Goal: Answer question/provide support: Answer question/provide support

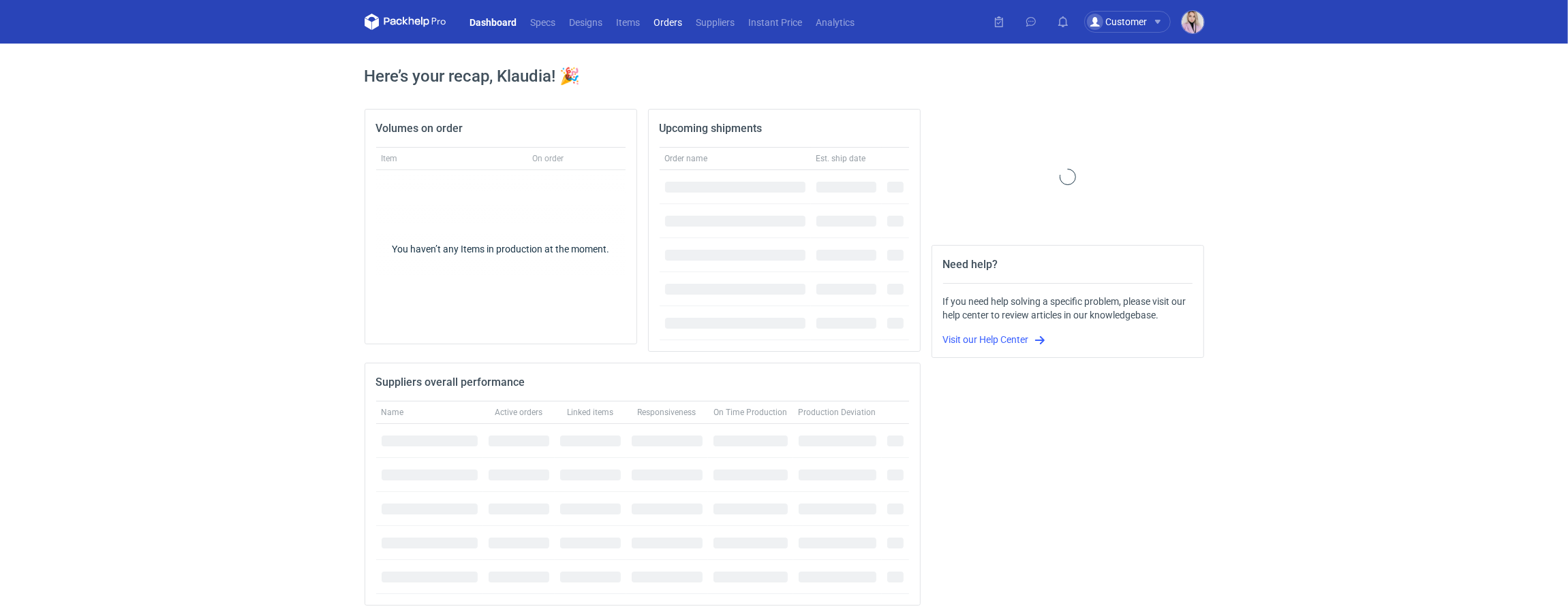
click at [664, 21] on link "Orders" at bounding box center [667, 22] width 42 height 17
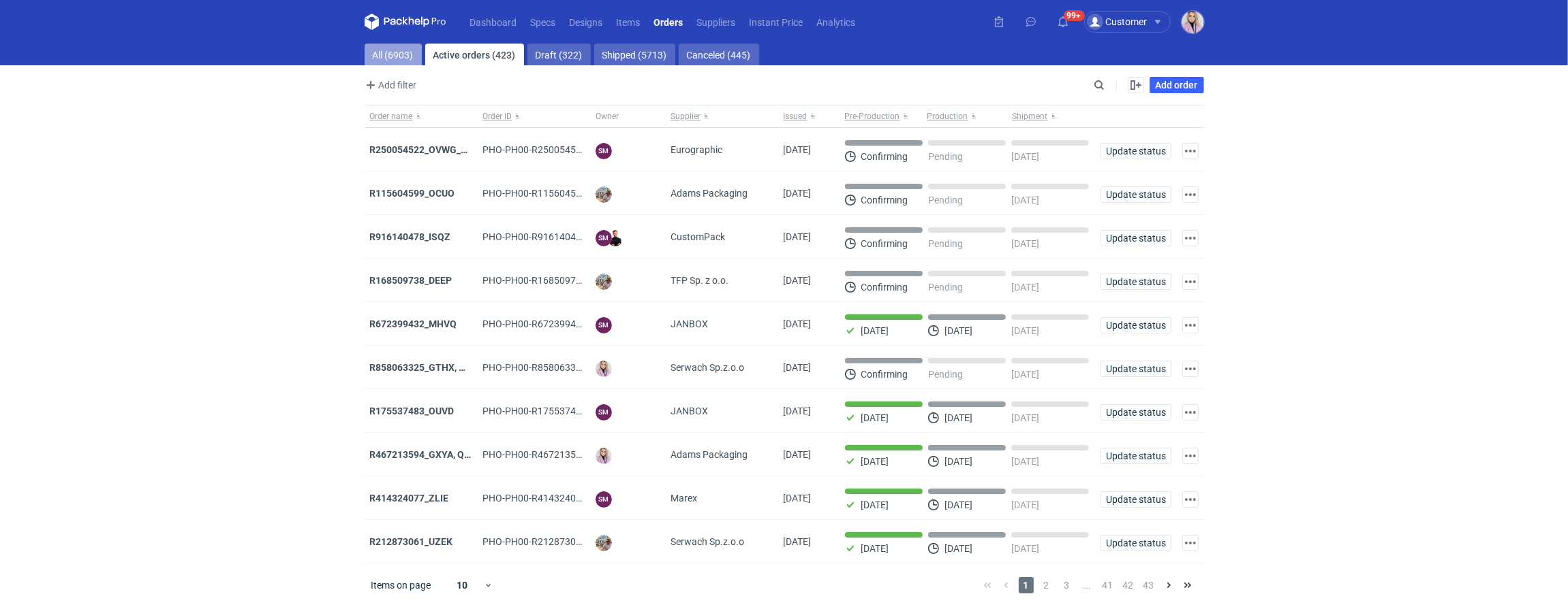
click at [390, 48] on link "All (6903)" at bounding box center [393, 54] width 57 height 21
click at [1100, 82] on input "Search" at bounding box center [1040, 85] width 135 height 17
click at [1100, 83] on input "Search" at bounding box center [1040, 85] width 135 height 17
paste input "SBAK"
type input "SBAK"
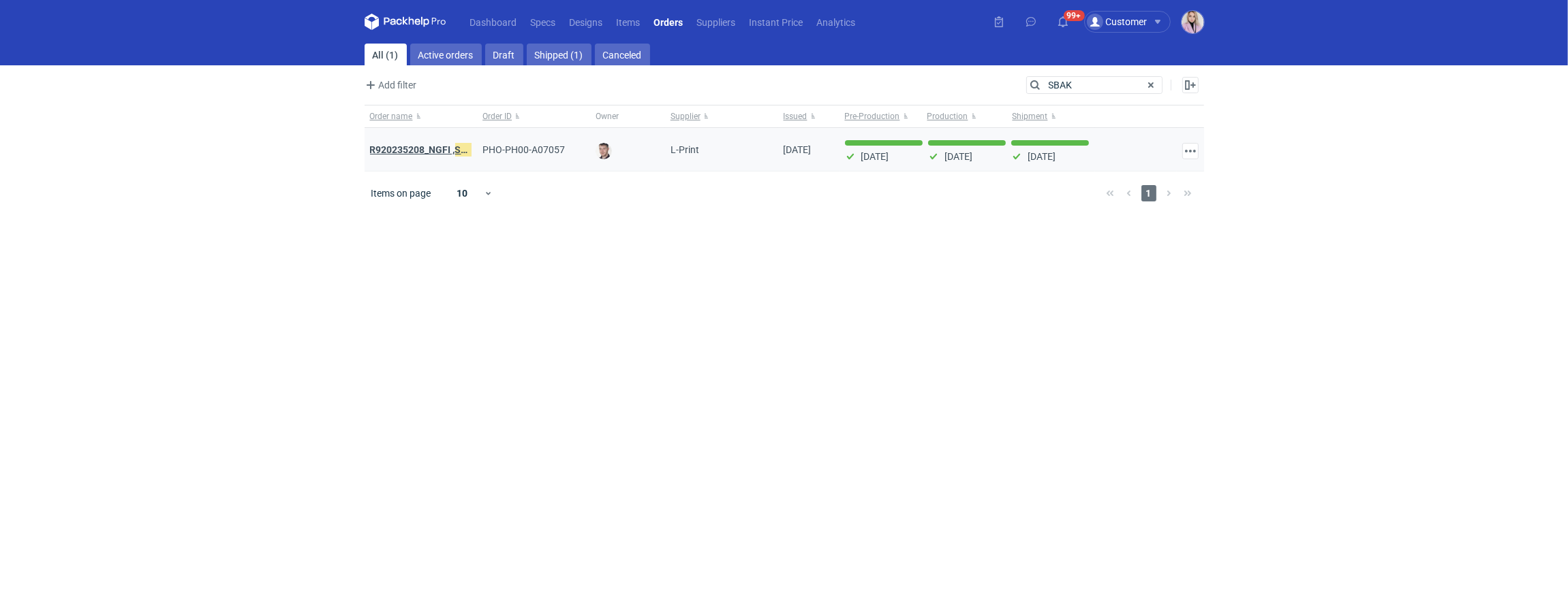
click at [401, 150] on strong "R920235208_NGFI , SBAK" at bounding box center [425, 150] width 110 height 15
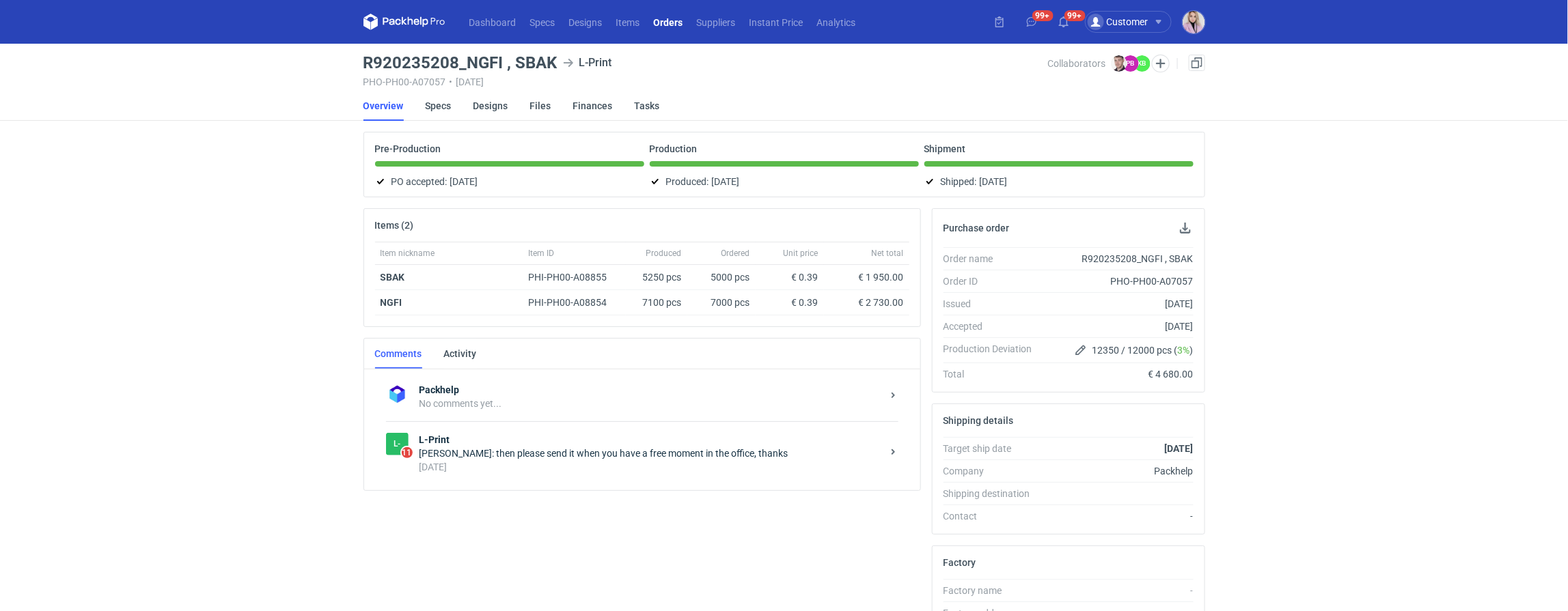
click at [444, 81] on div "PHO-PH00-A07057 • [DATE]" at bounding box center [705, 82] width 684 height 11
click at [444, 63] on h3 "R920235208_NGFI , SBAK" at bounding box center [460, 63] width 194 height 17
click at [444, 62] on h3 "R920235208_NGFI , SBAK" at bounding box center [460, 63] width 194 height 17
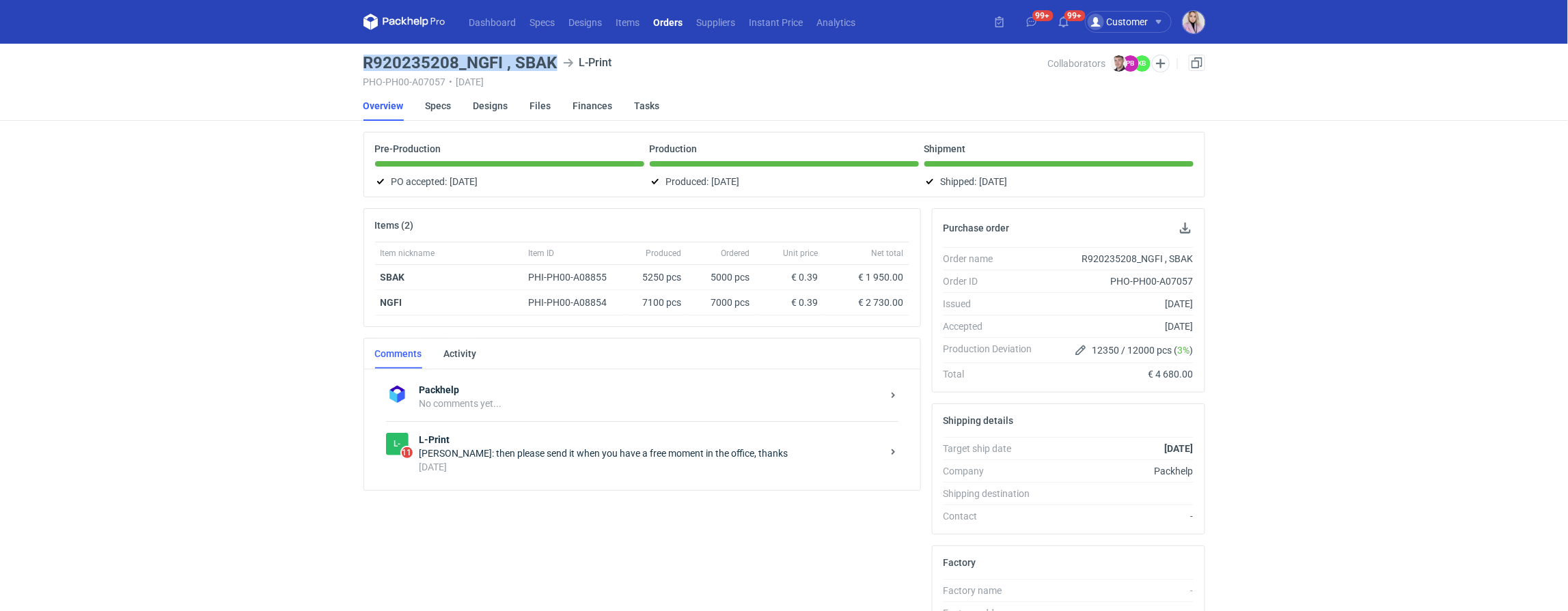
click at [444, 62] on h3 "R920235208_NGFI , SBAK" at bounding box center [460, 63] width 194 height 17
click at [611, 456] on div "[PERSON_NAME]: then please send it when you have a free moment in the office, t…" at bounding box center [651, 453] width 462 height 14
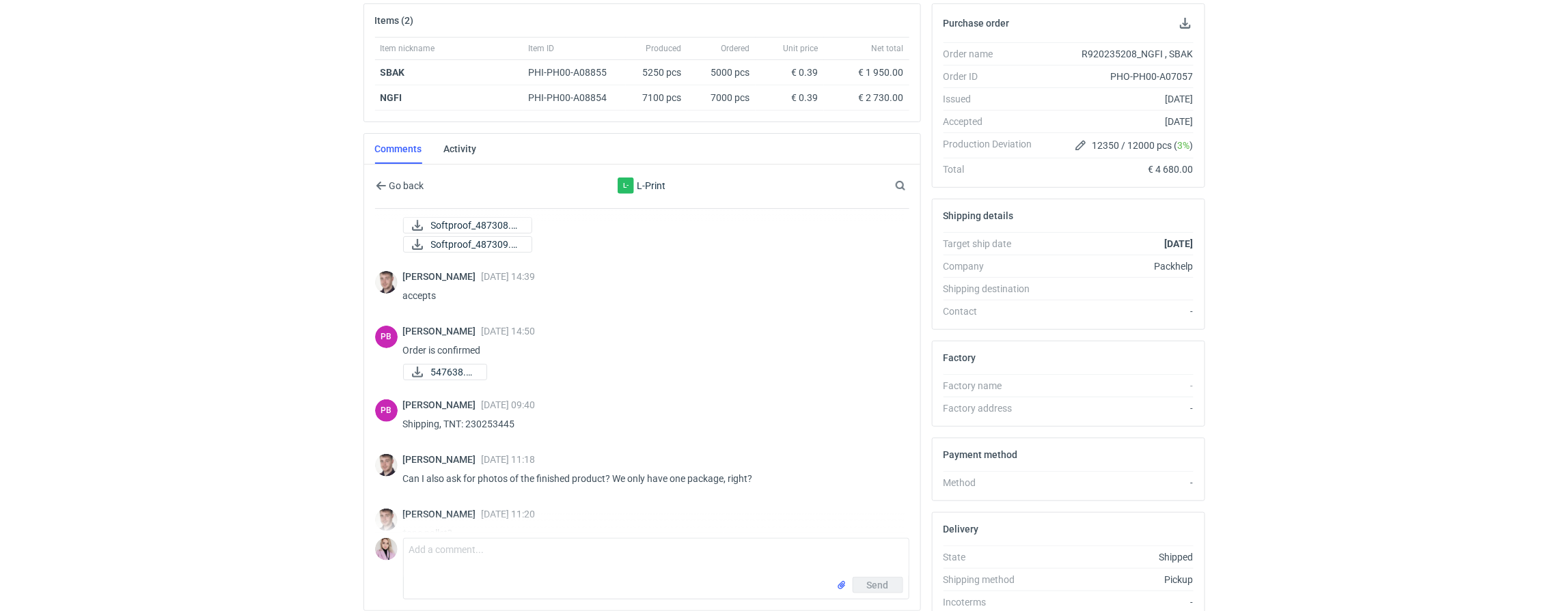
scroll to position [164, 0]
click at [505, 424] on p "Shipping, TNT: 230253445" at bounding box center [651, 423] width 495 height 17
drag, startPoint x: 520, startPoint y: 422, endPoint x: 403, endPoint y: 420, distance: 117.0
click at [403, 420] on p "Shipping, TNT: 230253445" at bounding box center [651, 423] width 495 height 17
copy p "Shipping, TNT: 230253445"
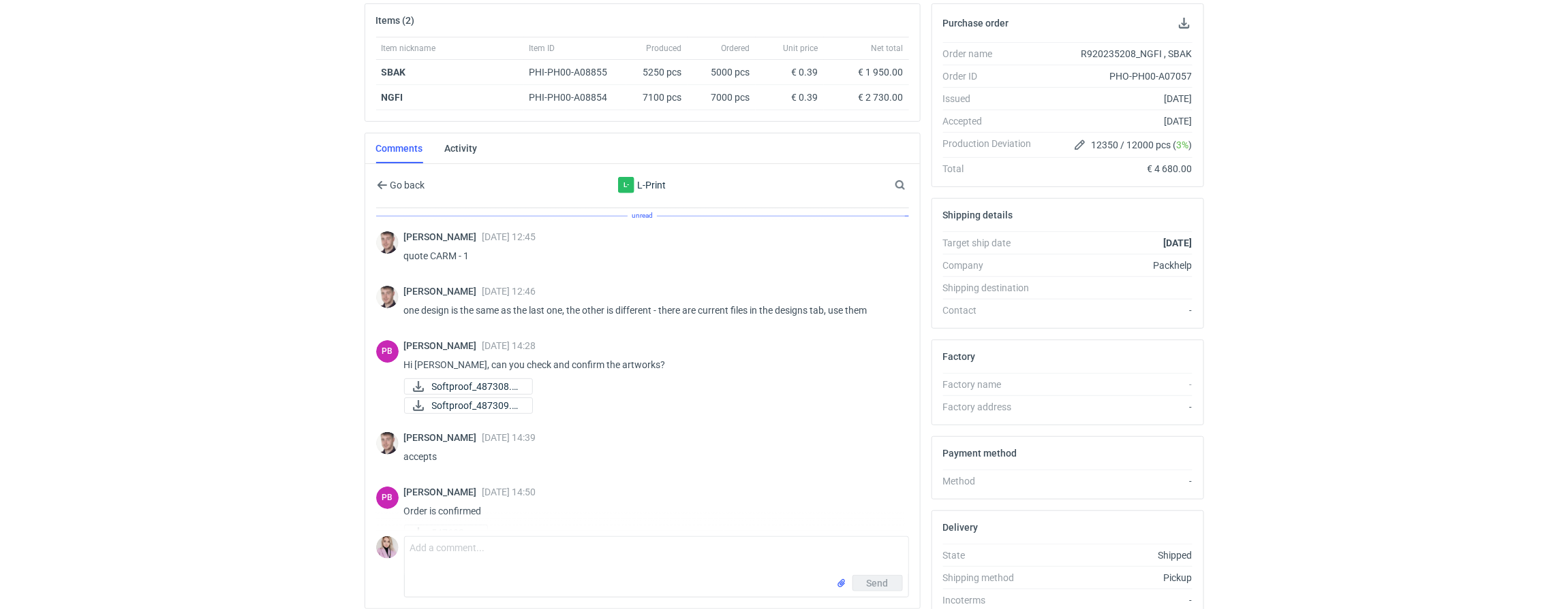
scroll to position [0, 0]
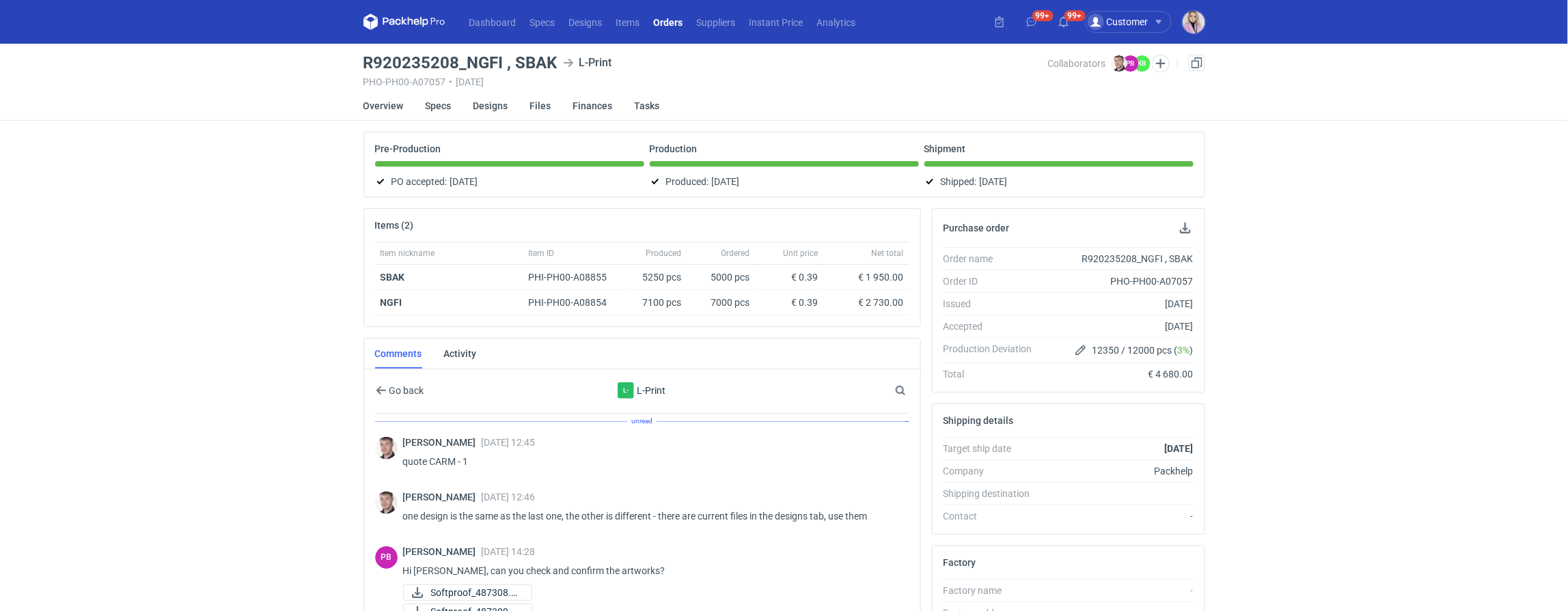
click at [677, 17] on link "Orders" at bounding box center [668, 22] width 43 height 17
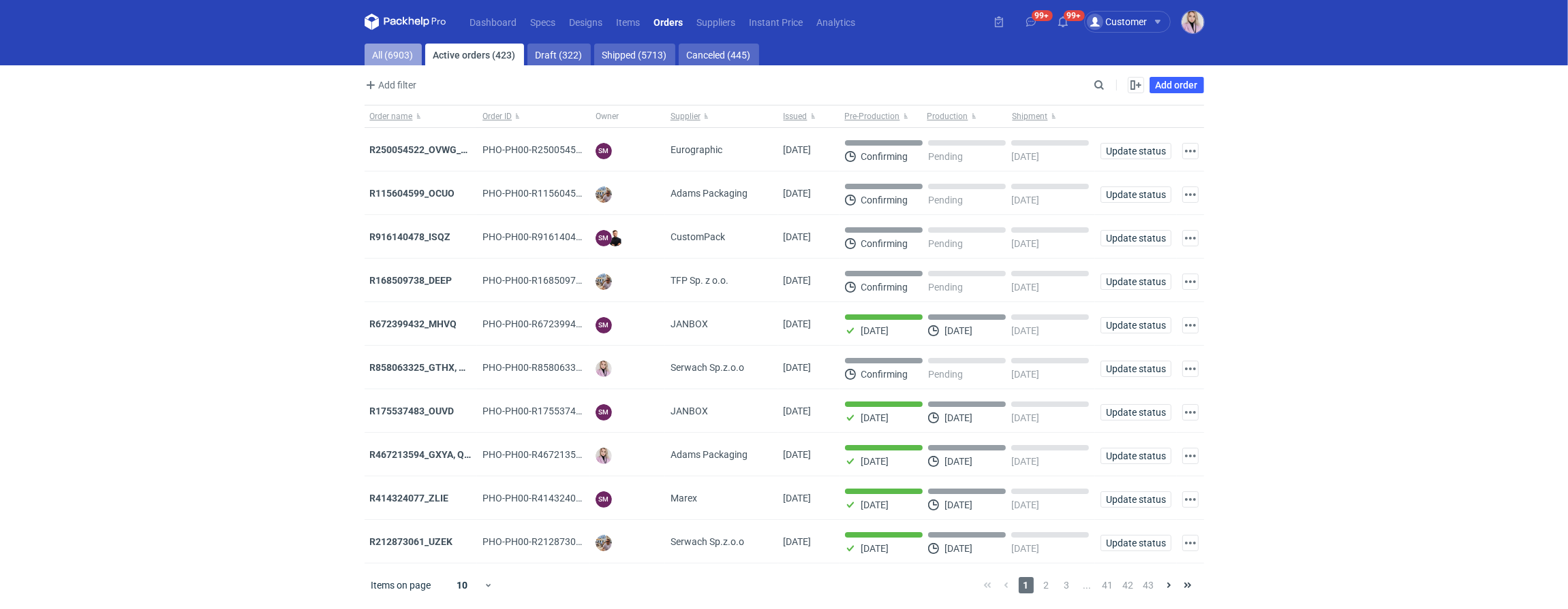
click at [382, 54] on link "All (6903)" at bounding box center [393, 54] width 57 height 21
click at [1109, 82] on div "Enable all Disable all Order name Order ID Owner Supplier Issued Milestone Free…" at bounding box center [1155, 85] width 96 height 17
click at [1105, 83] on input "Search" at bounding box center [1040, 85] width 135 height 17
click at [1104, 85] on input "Search" at bounding box center [1040, 85] width 135 height 17
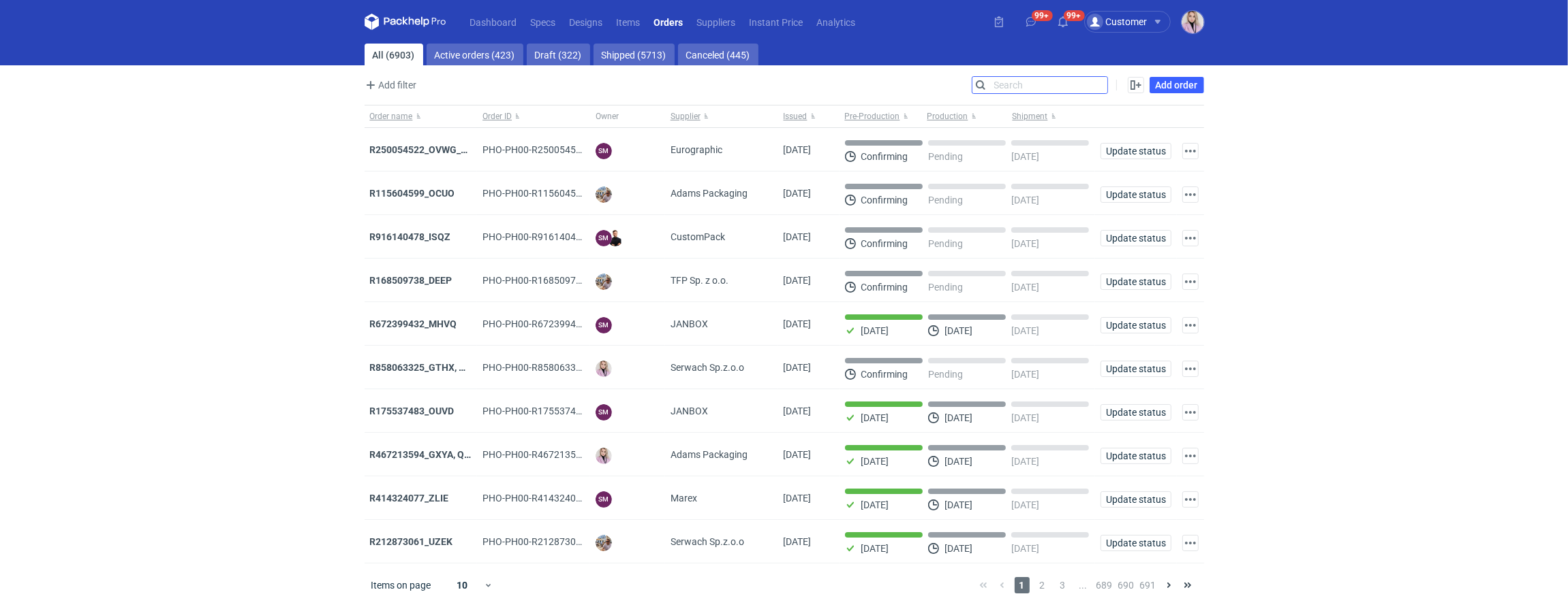
paste input "GLPL"
type input "GLPL"
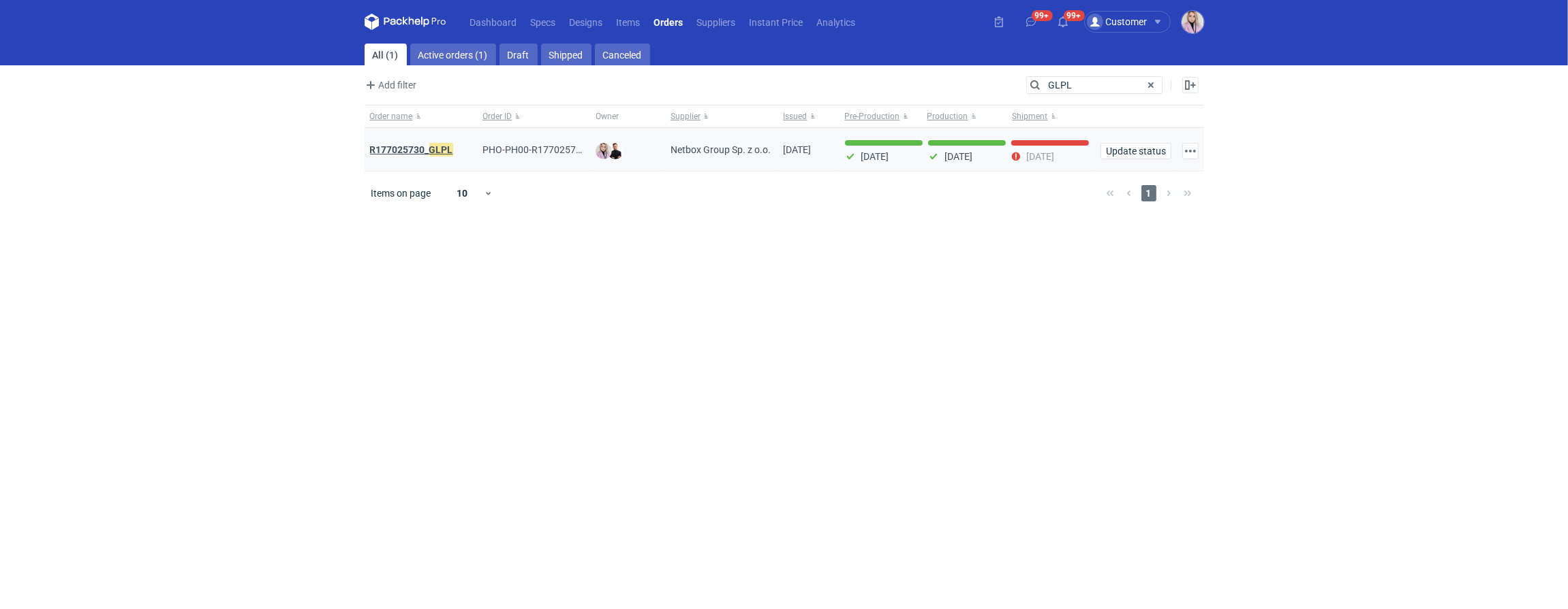
click at [414, 145] on strong "R177025730_ GLPL" at bounding box center [411, 150] width 83 height 15
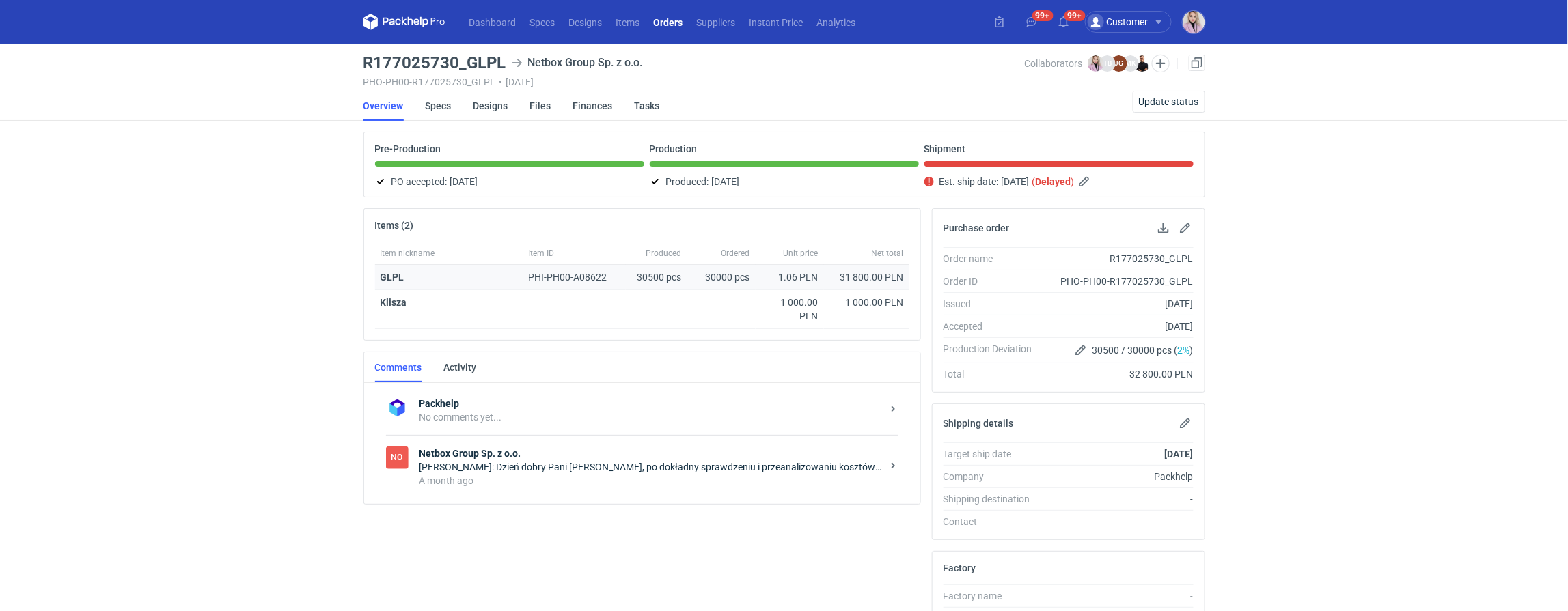
click at [395, 270] on div "GLPL" at bounding box center [449, 277] width 138 height 14
click at [395, 272] on strong "GLPL" at bounding box center [393, 278] width 24 height 11
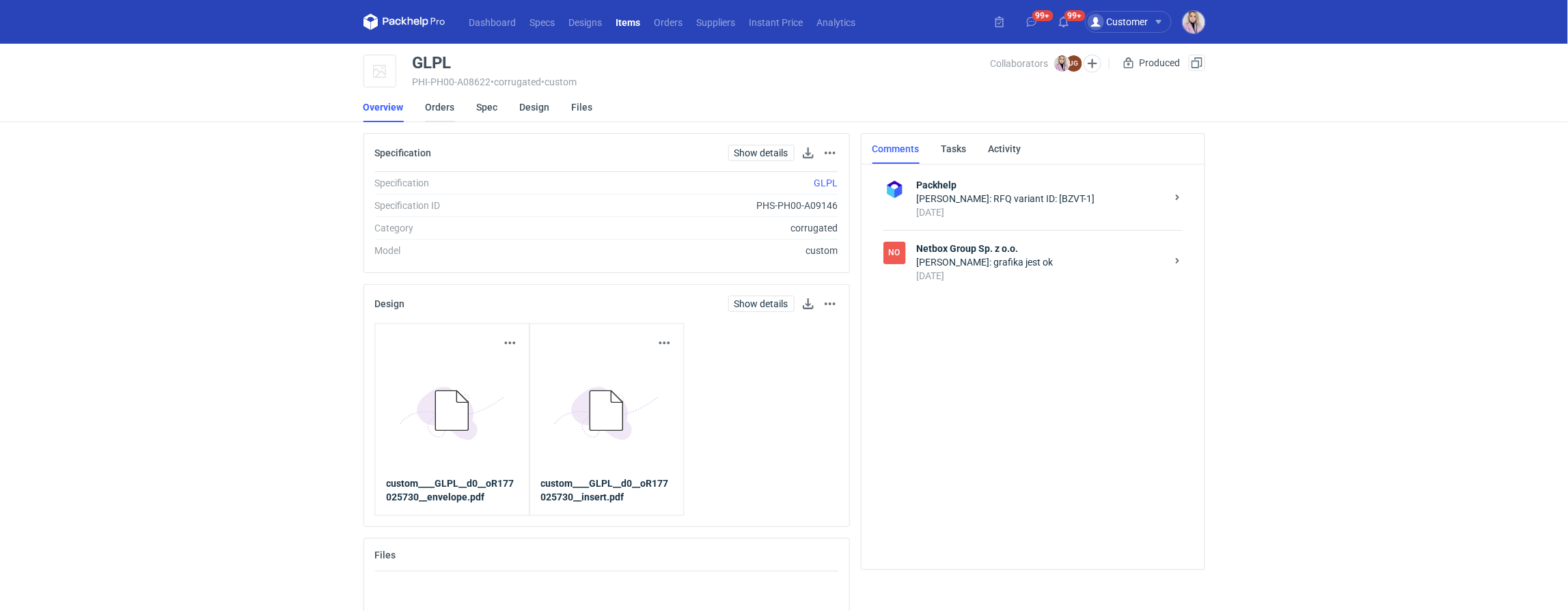
click at [439, 109] on link "Orders" at bounding box center [440, 108] width 29 height 30
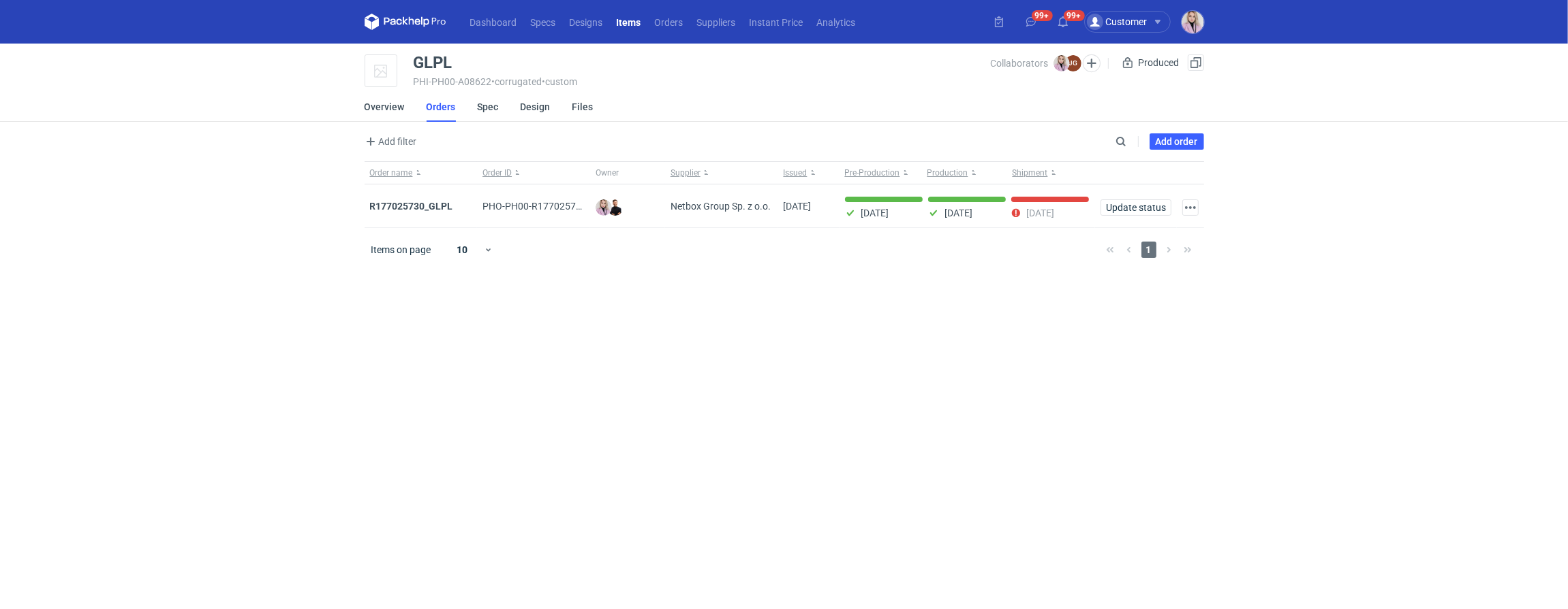
click at [223, 233] on div "Dashboard Specs Designs Items Orders Suppliers Instant Price Analytics 99+ 99+ …" at bounding box center [784, 304] width 1568 height 609
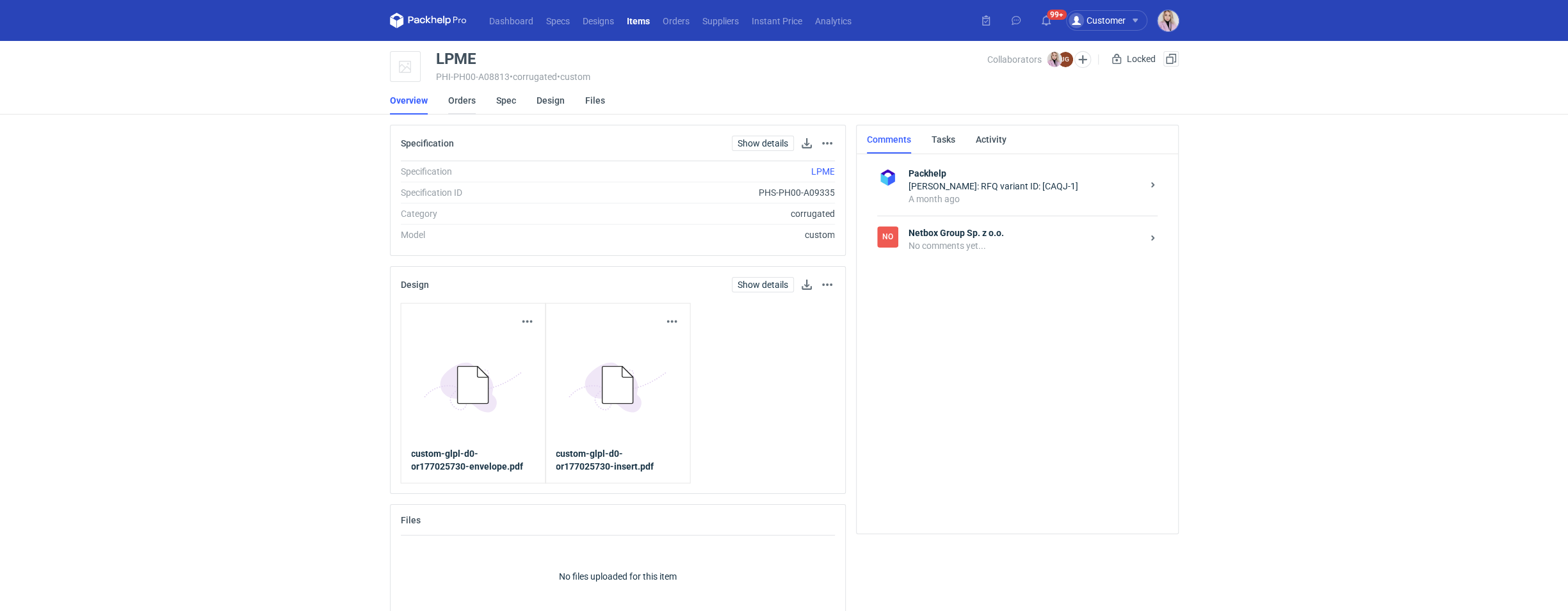
click at [462, 105] on link "Orders" at bounding box center [461, 101] width 27 height 28
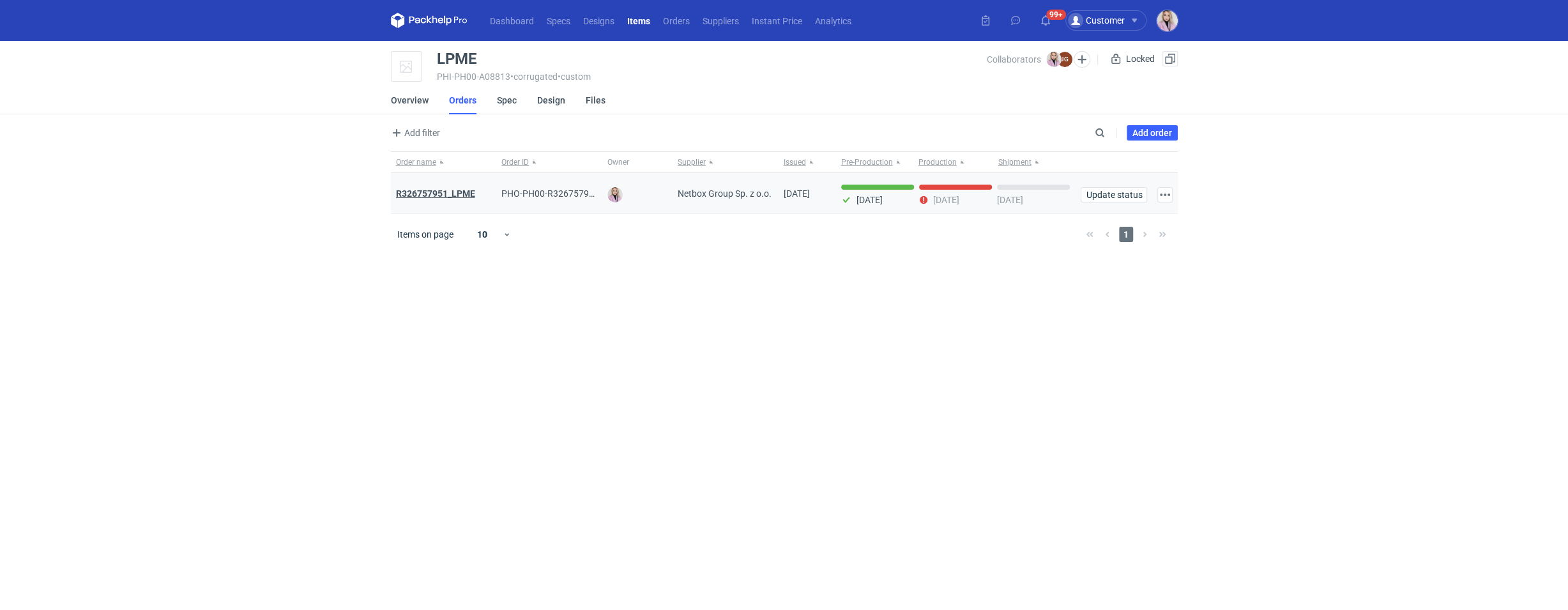
click at [416, 192] on strong "R326757951_LPME" at bounding box center [436, 193] width 80 height 11
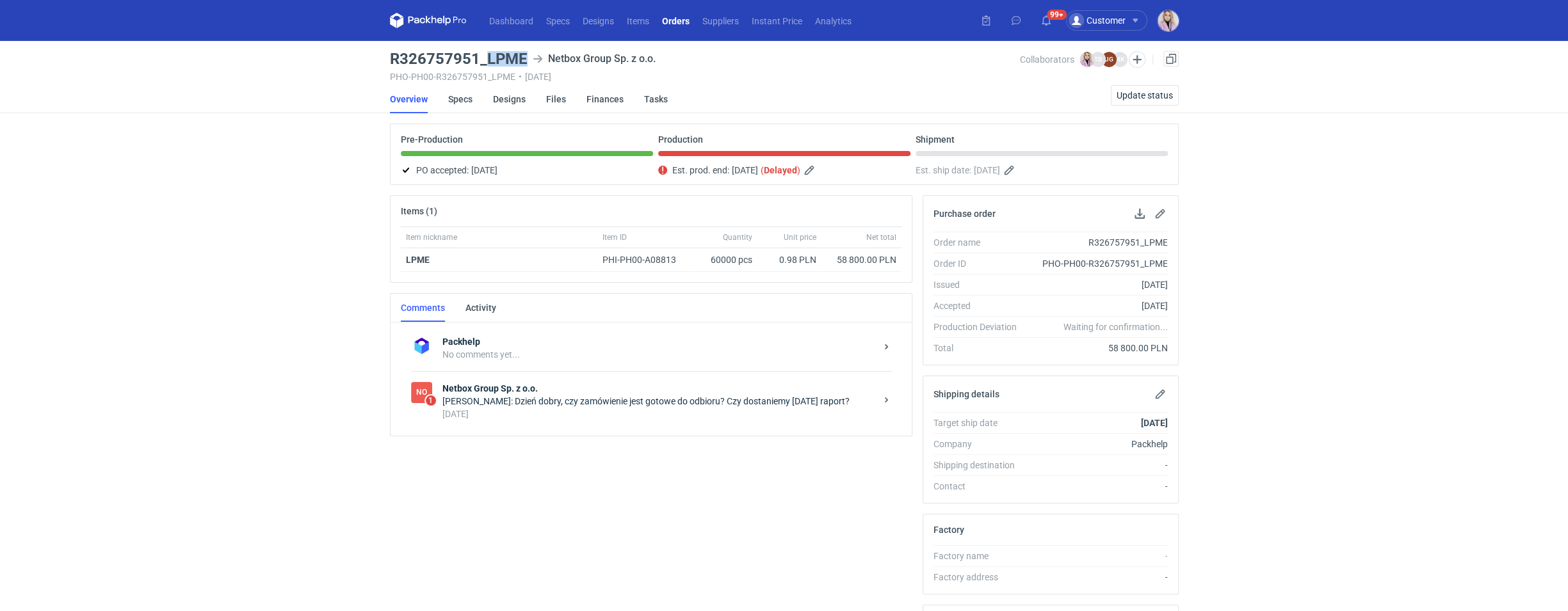
drag, startPoint x: 524, startPoint y: 61, endPoint x: 488, endPoint y: 64, distance: 36.1
click at [488, 64] on h3 "R326757951_LPME" at bounding box center [459, 59] width 138 height 16
copy h3 "LPME"
click at [709, 409] on div "23 days ago" at bounding box center [659, 414] width 433 height 13
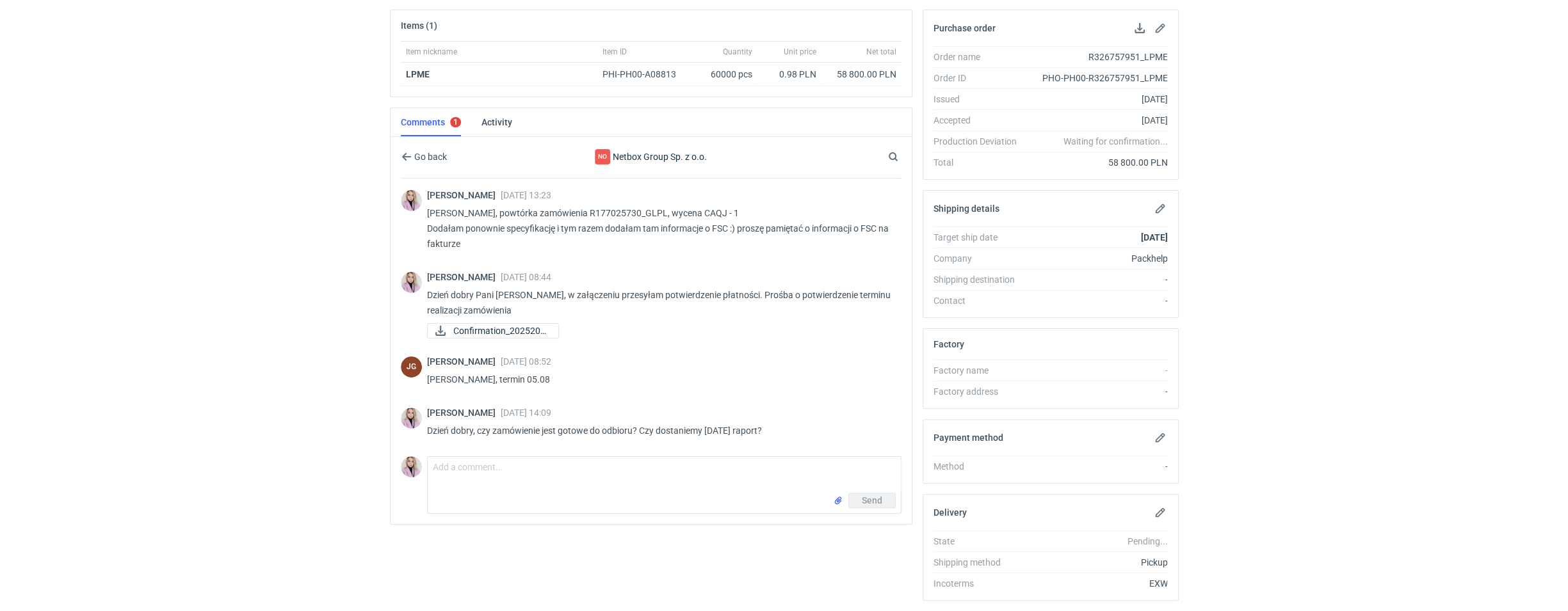
scroll to position [221, 0]
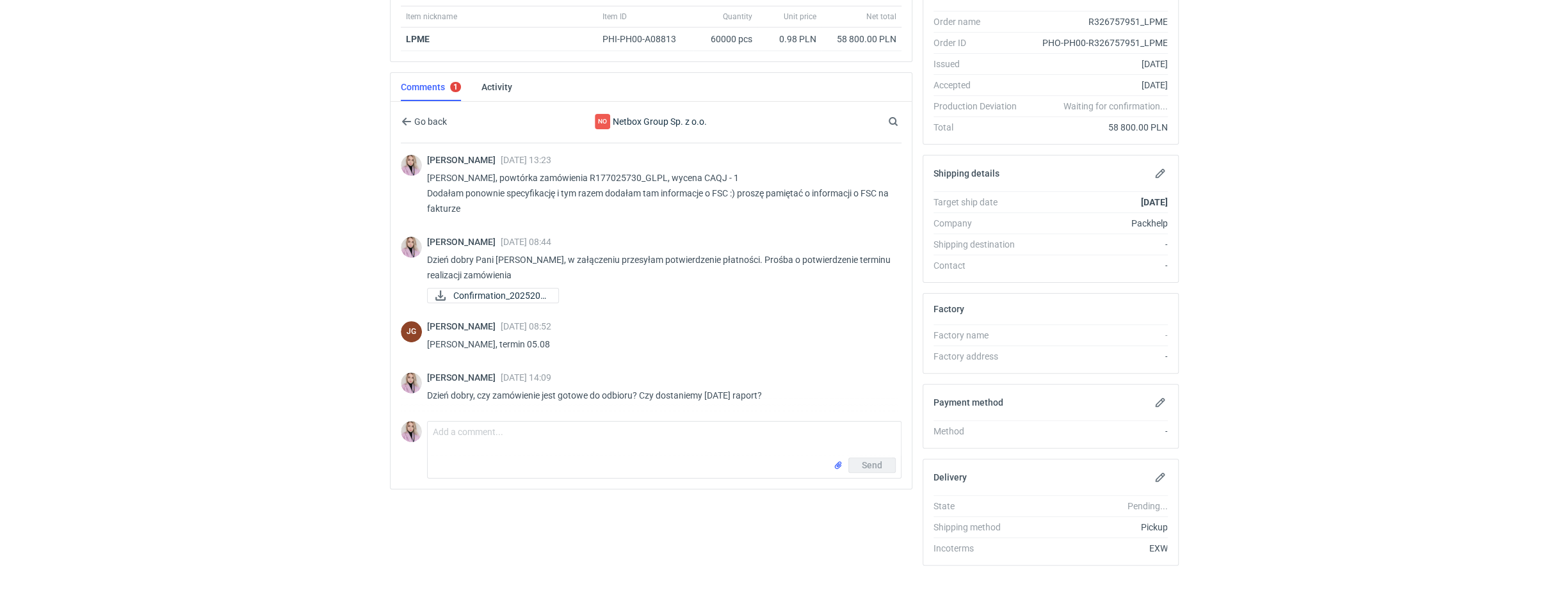
click at [645, 523] on div "Items (1) Item nickname Item ID Quantity Unit price Net total LPME PHI-PH00-A08…" at bounding box center [651, 275] width 532 height 601
click at [488, 430] on textarea "Comment message" at bounding box center [664, 439] width 473 height 36
drag, startPoint x: 581, startPoint y: 430, endPoint x: 488, endPoint y: 428, distance: 93.0
type textarea "Dzień dobry, na jakim etapie weryfikują Państwo finalnie wyprodukowaną ilość?"
